Goal: Transaction & Acquisition: Purchase product/service

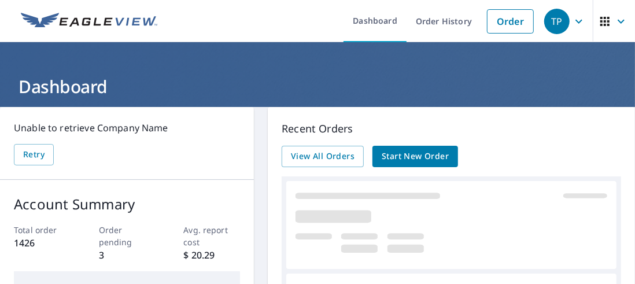
click at [416, 156] on span "Start New Order" at bounding box center [415, 156] width 67 height 14
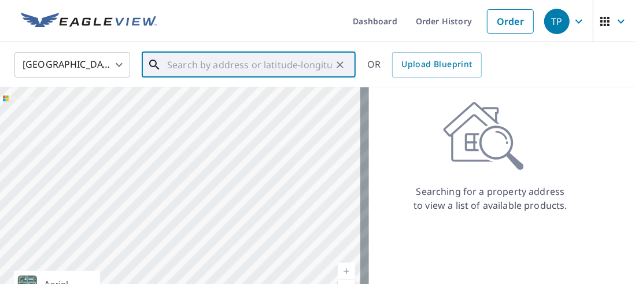
click at [196, 66] on input "text" at bounding box center [249, 65] width 165 height 32
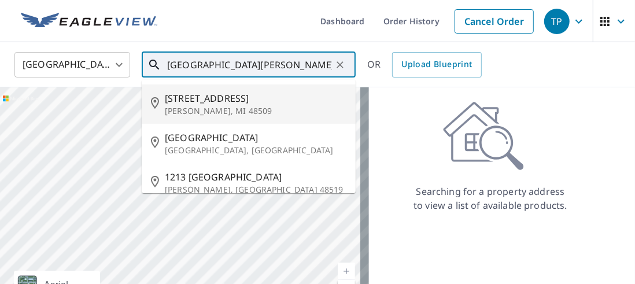
click at [211, 99] on span "[STREET_ADDRESS]" at bounding box center [256, 98] width 182 height 14
type input "[STREET_ADDRESS]"
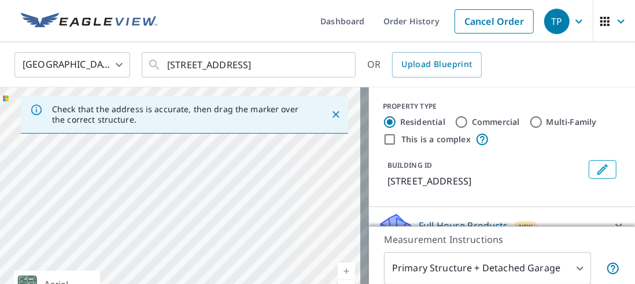
drag, startPoint x: 251, startPoint y: 174, endPoint x: 315, endPoint y: 102, distance: 96.3
click at [315, 102] on div "Check that the address is accurate, then drag the marker over the correct struc…" at bounding box center [184, 208] width 369 height 243
click at [330, 117] on icon "Close" at bounding box center [336, 115] width 12 height 12
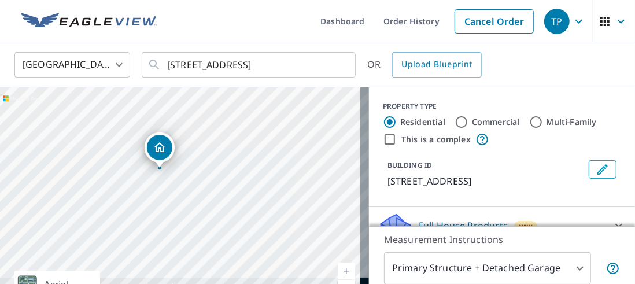
drag, startPoint x: 231, startPoint y: 211, endPoint x: 266, endPoint y: 100, distance: 115.9
click at [266, 100] on div "[STREET_ADDRESS]" at bounding box center [184, 208] width 369 height 243
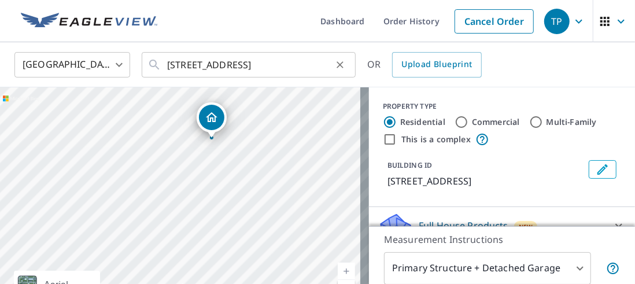
click at [338, 69] on icon "Clear" at bounding box center [340, 65] width 12 height 12
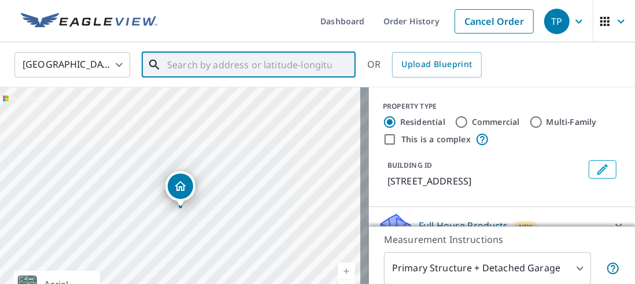
click at [182, 68] on input "text" at bounding box center [249, 65] width 165 height 32
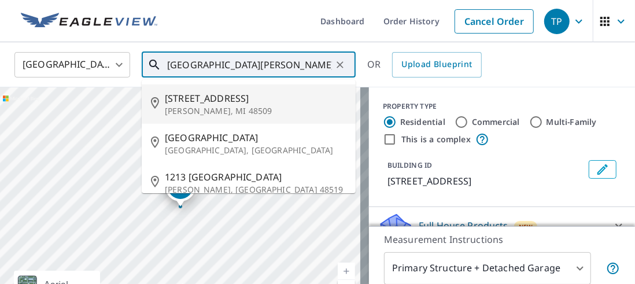
click at [193, 112] on p "[PERSON_NAME], MI 48509" at bounding box center [256, 111] width 182 height 12
type input "[STREET_ADDRESS]"
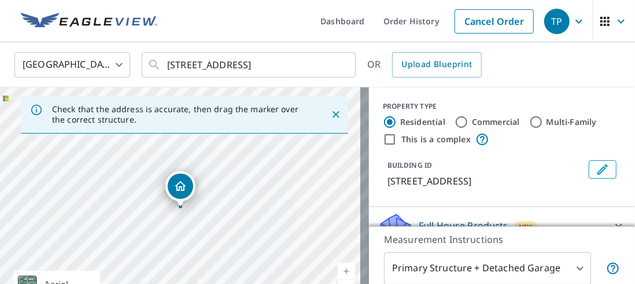
click at [330, 114] on icon "Close" at bounding box center [336, 115] width 12 height 12
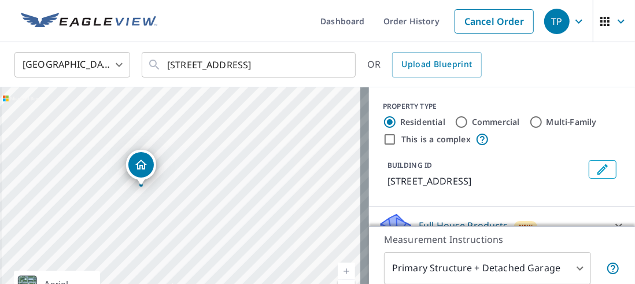
drag, startPoint x: 199, startPoint y: 205, endPoint x: 259, endPoint y: 147, distance: 83.9
click at [259, 147] on div "[STREET_ADDRESS]" at bounding box center [184, 208] width 369 height 243
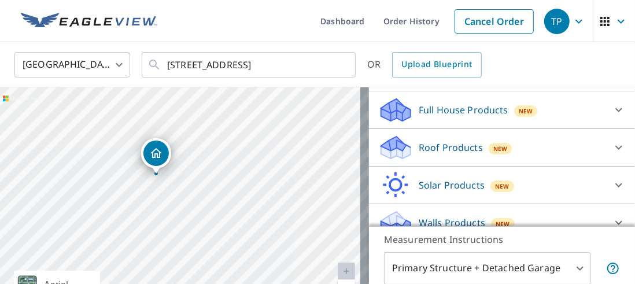
drag, startPoint x: 229, startPoint y: 170, endPoint x: 275, endPoint y: 171, distance: 46.3
click at [275, 171] on div "[STREET_ADDRESS]" at bounding box center [184, 208] width 369 height 243
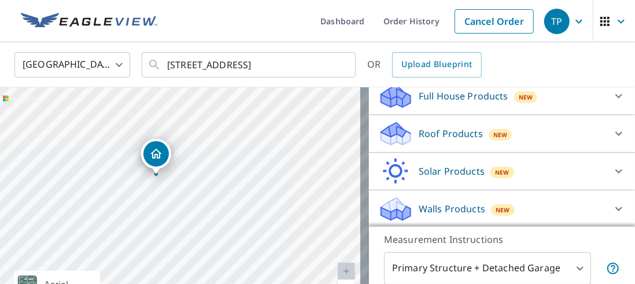
click at [434, 137] on p "Roof Products" at bounding box center [451, 134] width 64 height 14
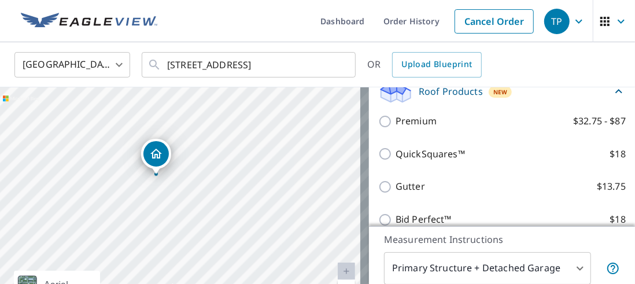
scroll to position [187, 0]
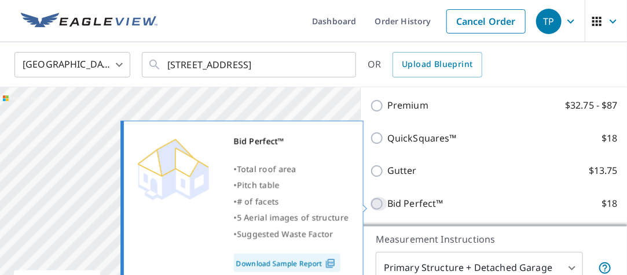
click at [379, 205] on input "Bid Perfect™ $18" at bounding box center [378, 204] width 17 height 14
checkbox input "true"
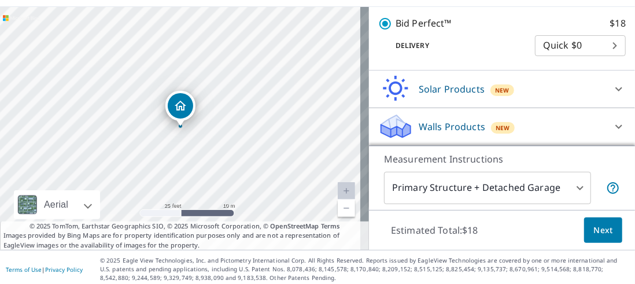
scroll to position [84, 0]
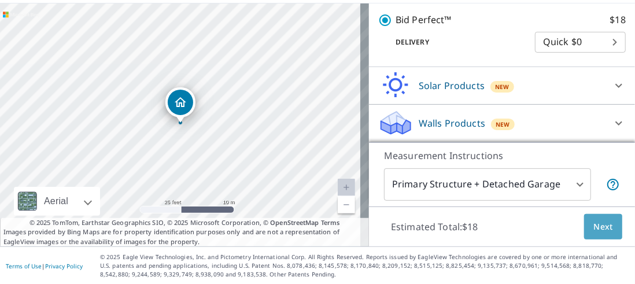
click at [594, 233] on span "Next" at bounding box center [604, 227] width 20 height 14
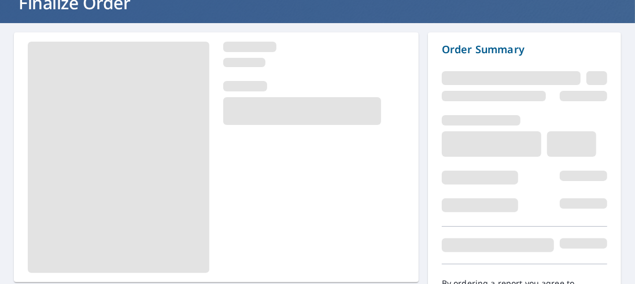
scroll to position [149, 0]
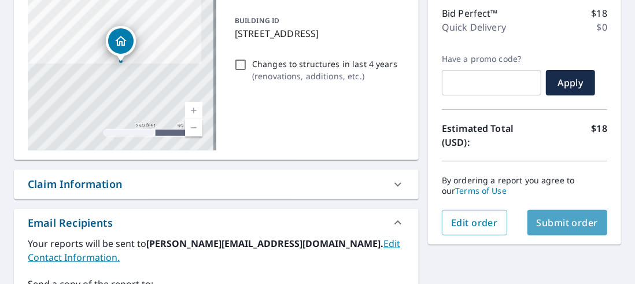
click at [560, 222] on span "Submit order" at bounding box center [568, 222] width 62 height 13
